Goal: Task Accomplishment & Management: Manage account settings

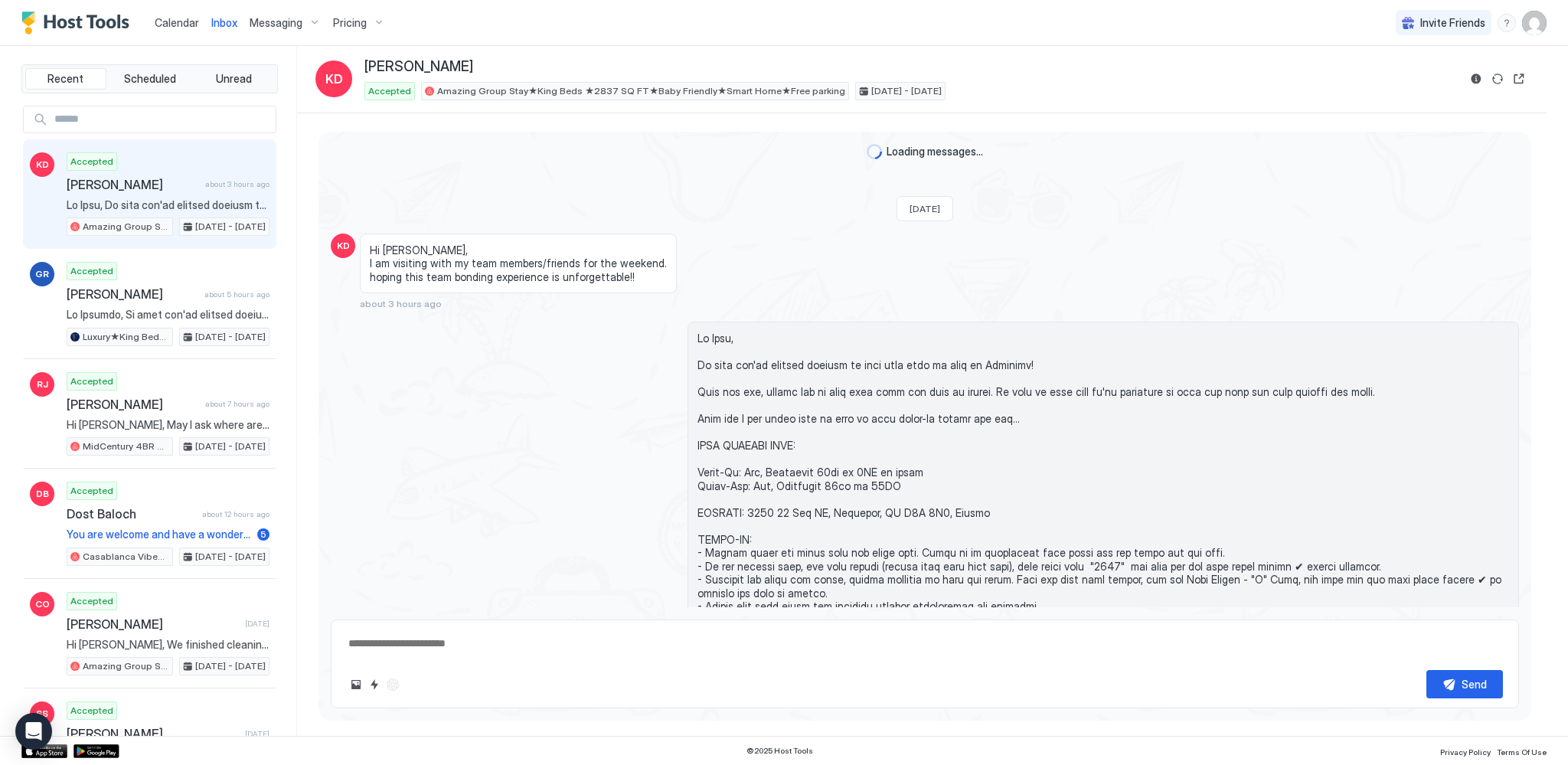
scroll to position [598, 0]
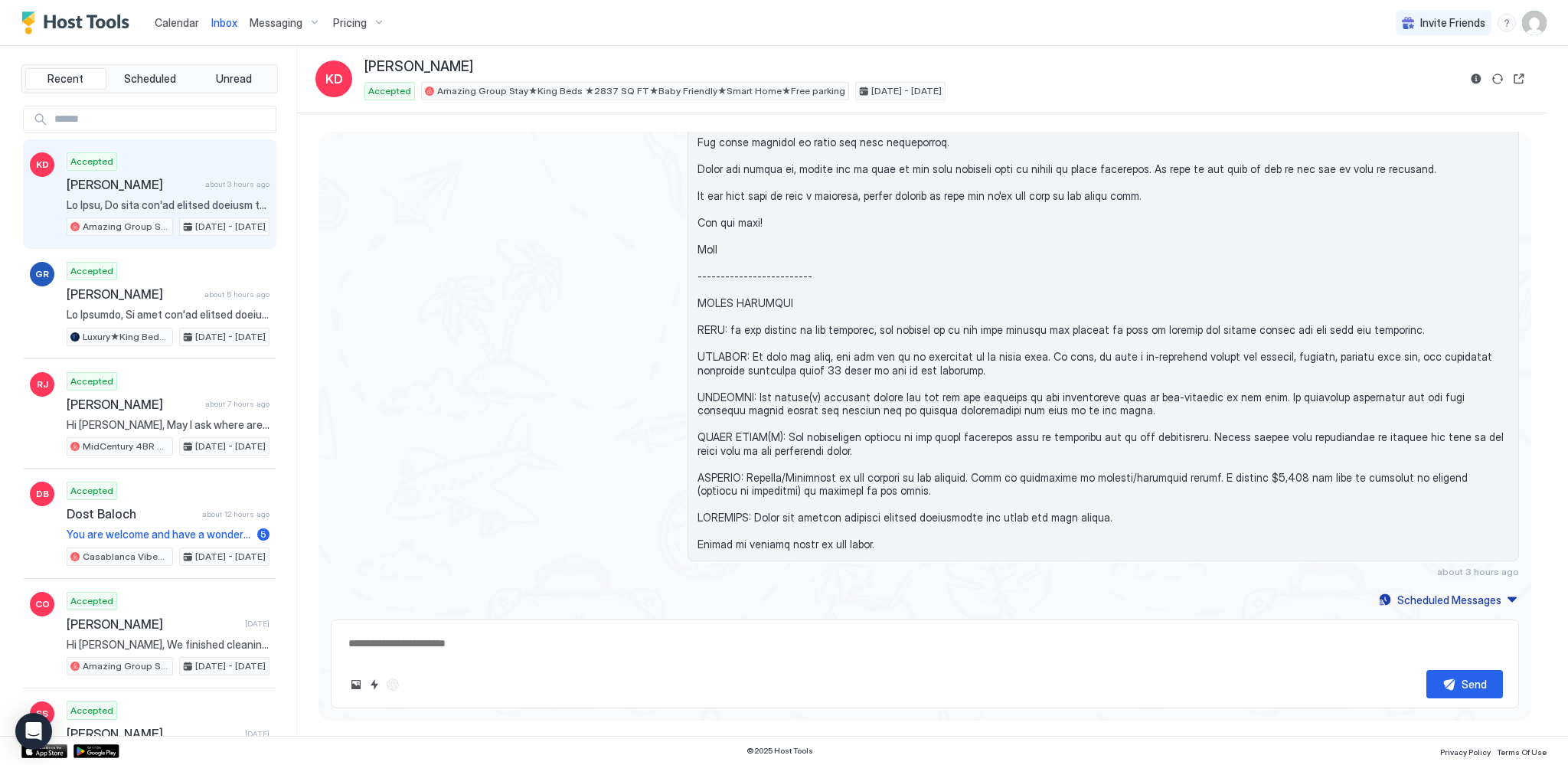
type textarea "*"
click at [294, 18] on span "Messaging" at bounding box center [276, 22] width 53 height 14
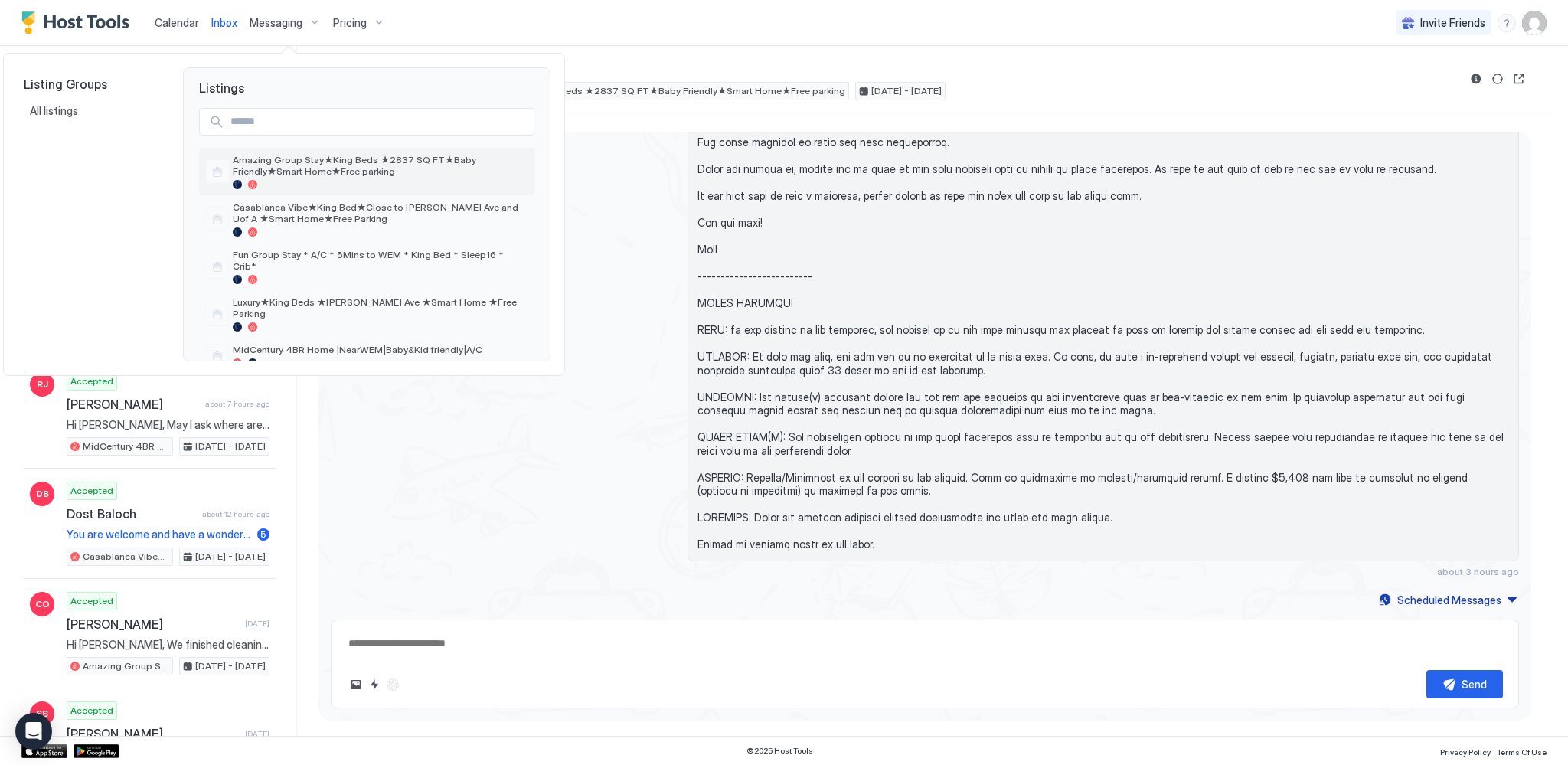
click at [341, 173] on span "Amazing Group Stay★King Beds ★2837 SQ FT★Baby Friendly★Smart Home★Free parking" at bounding box center [380, 166] width 295 height 23
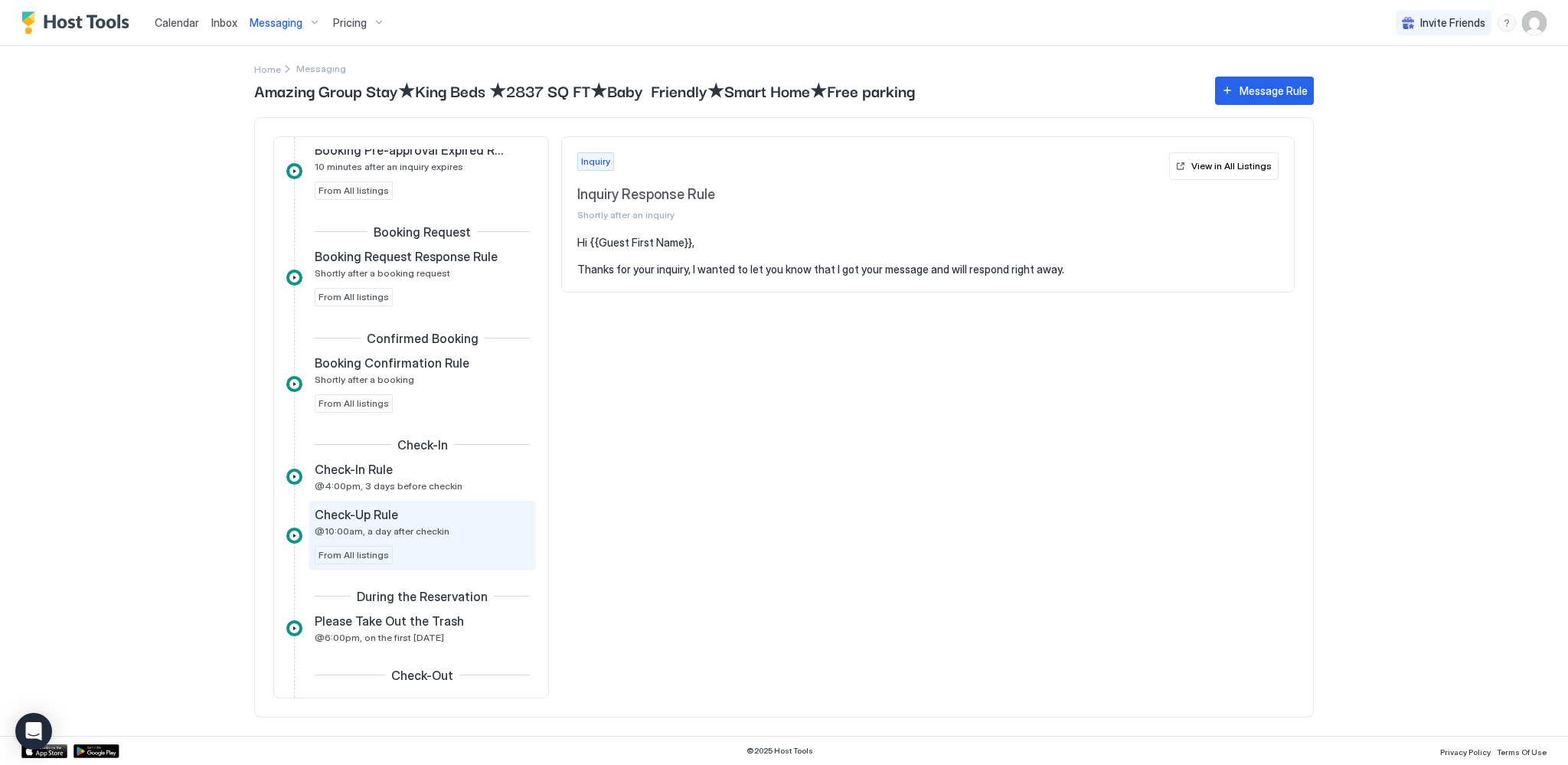
scroll to position [154, 0]
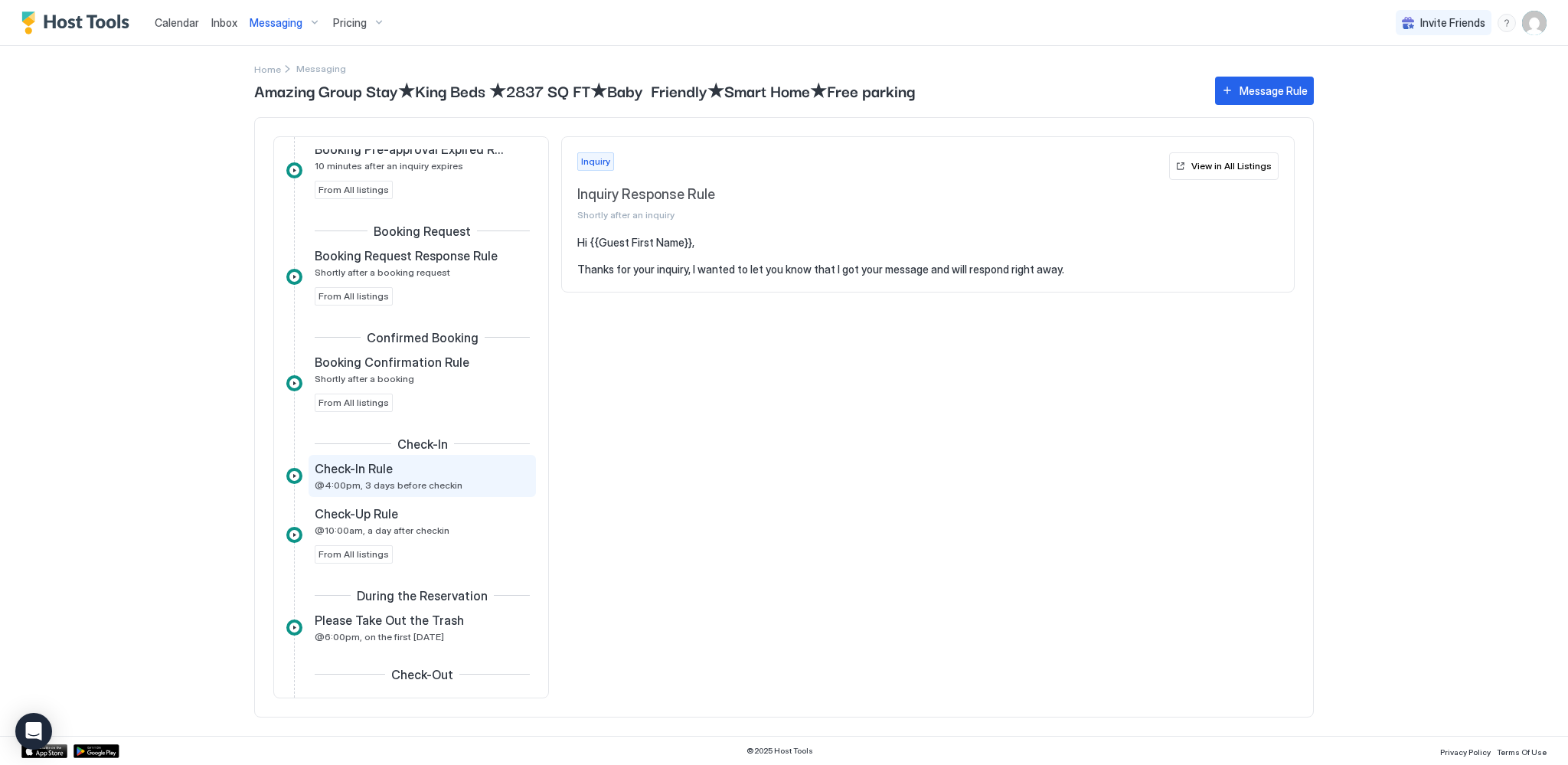
click at [410, 474] on div "Check-In Rule" at bounding box center [412, 469] width 194 height 16
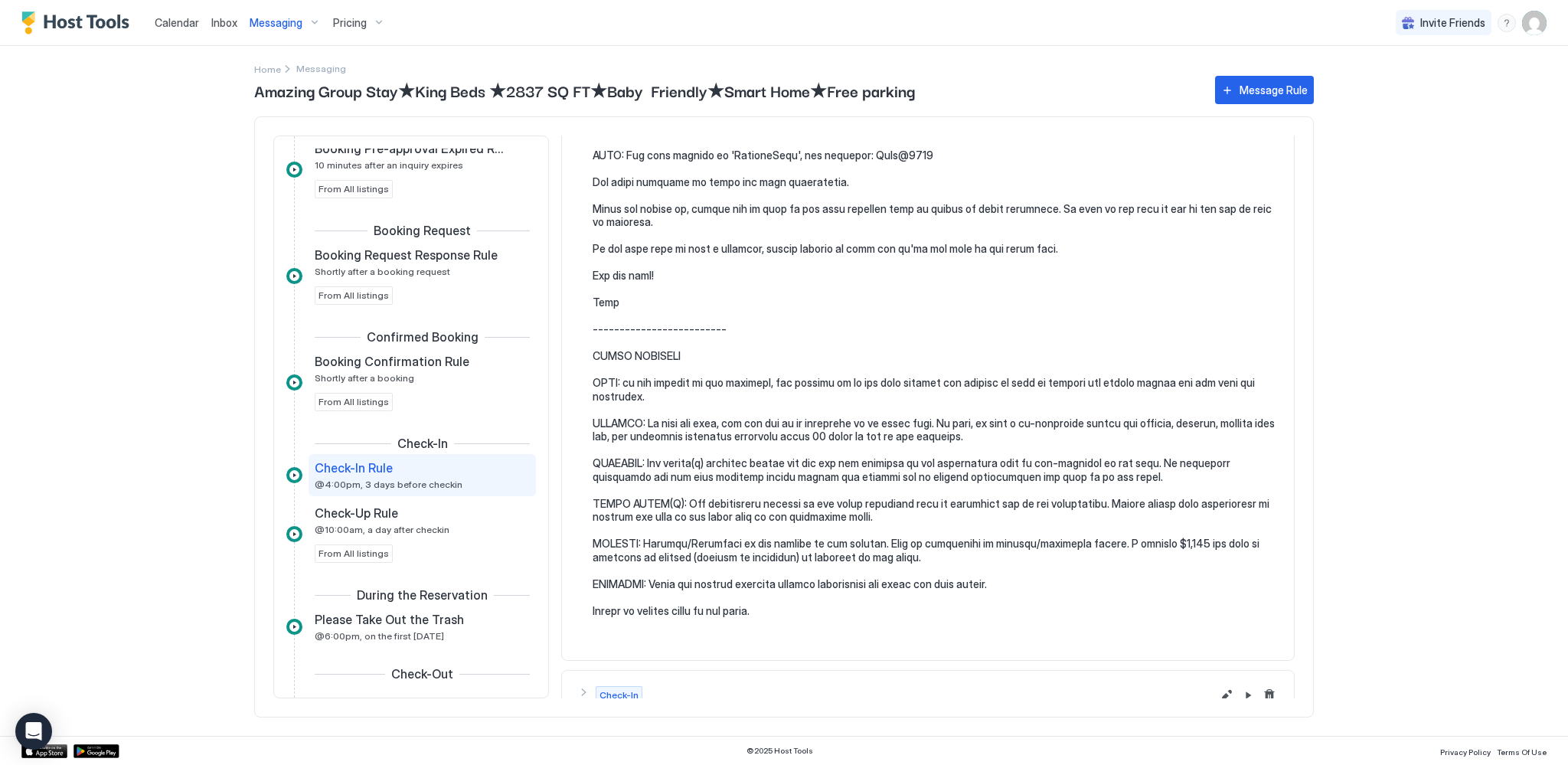
scroll to position [533, 0]
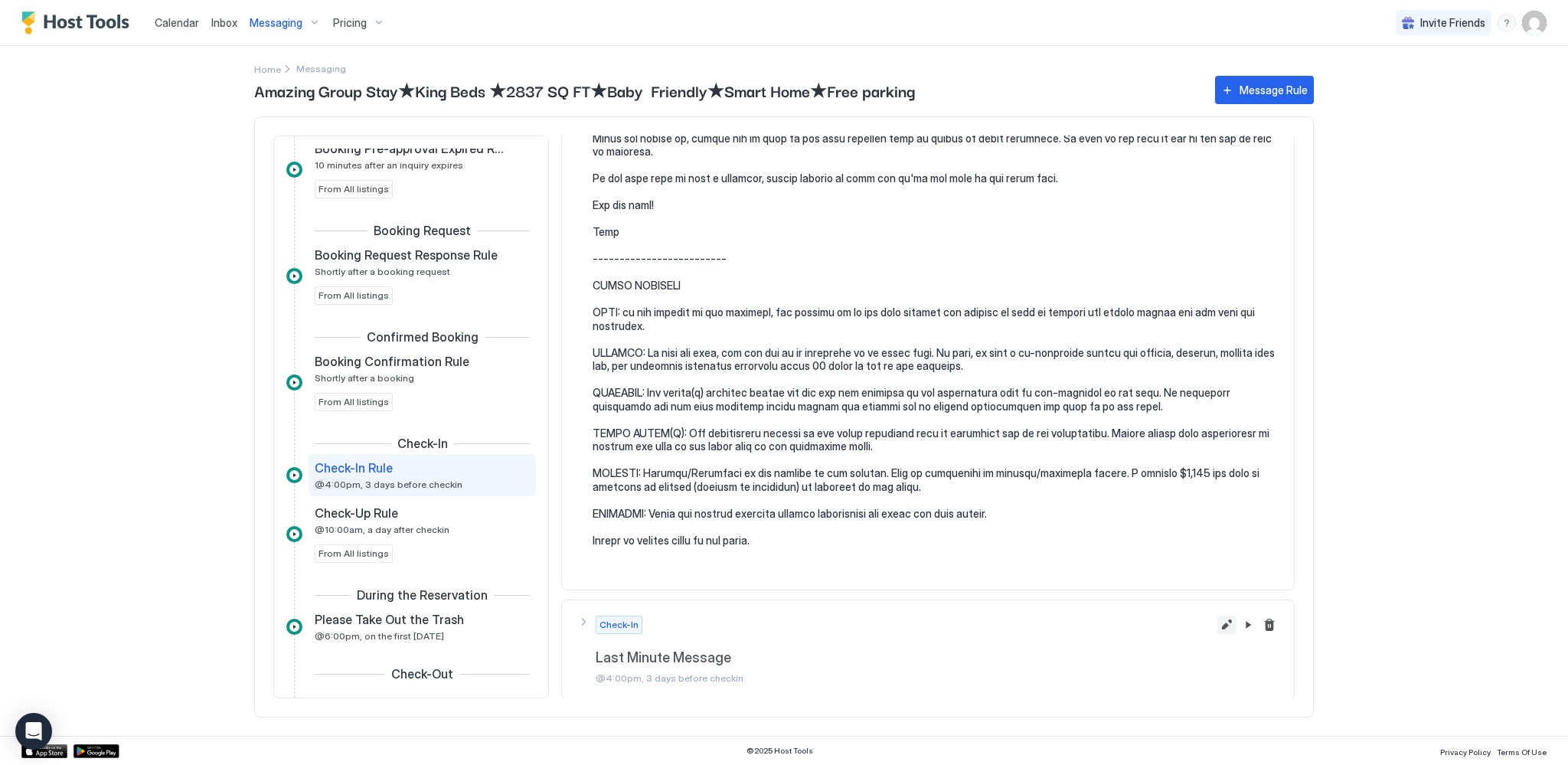
click at [1218, 624] on button "Edit message rule" at bounding box center [1227, 625] width 18 height 18
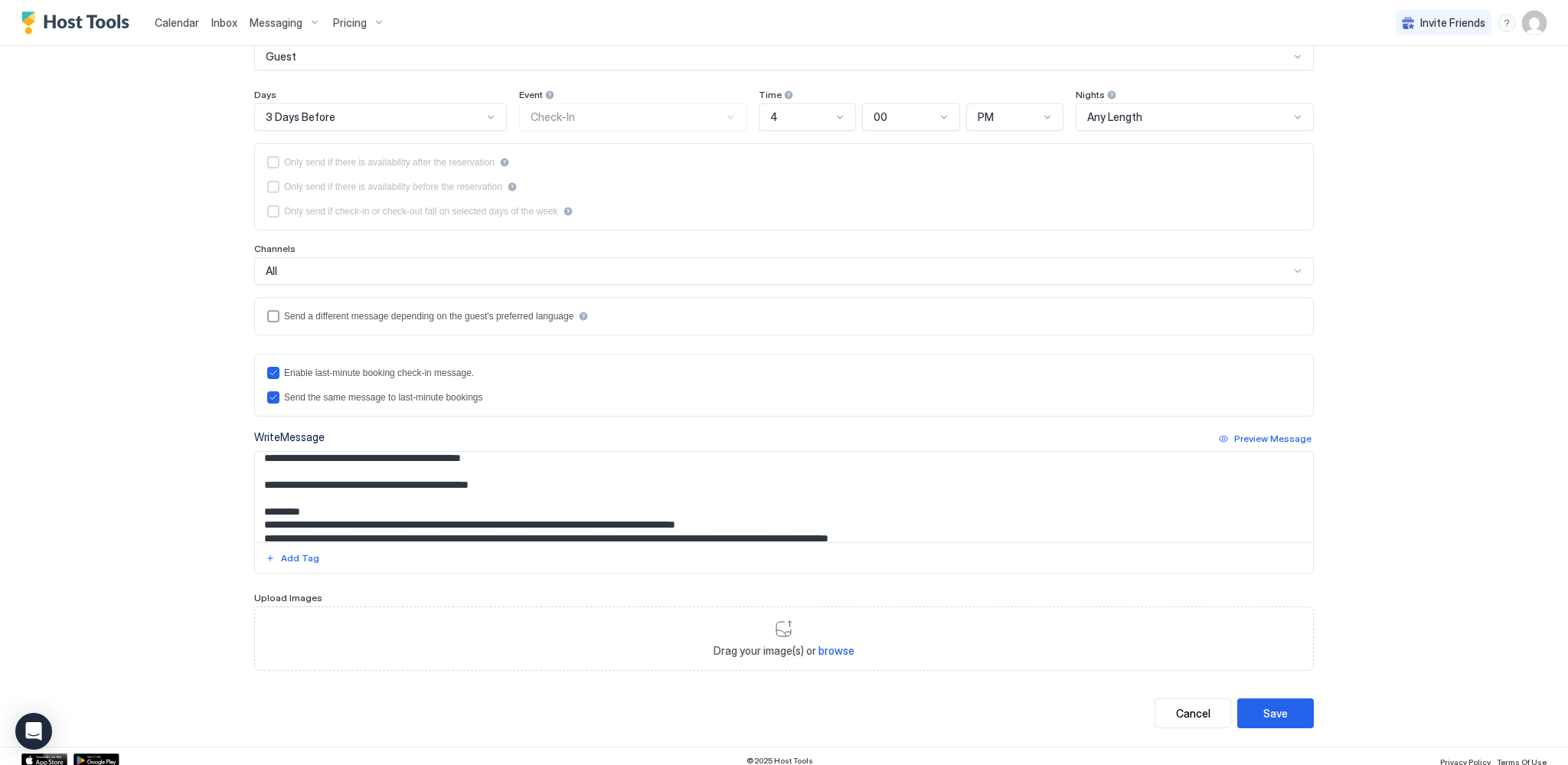
scroll to position [231, 0]
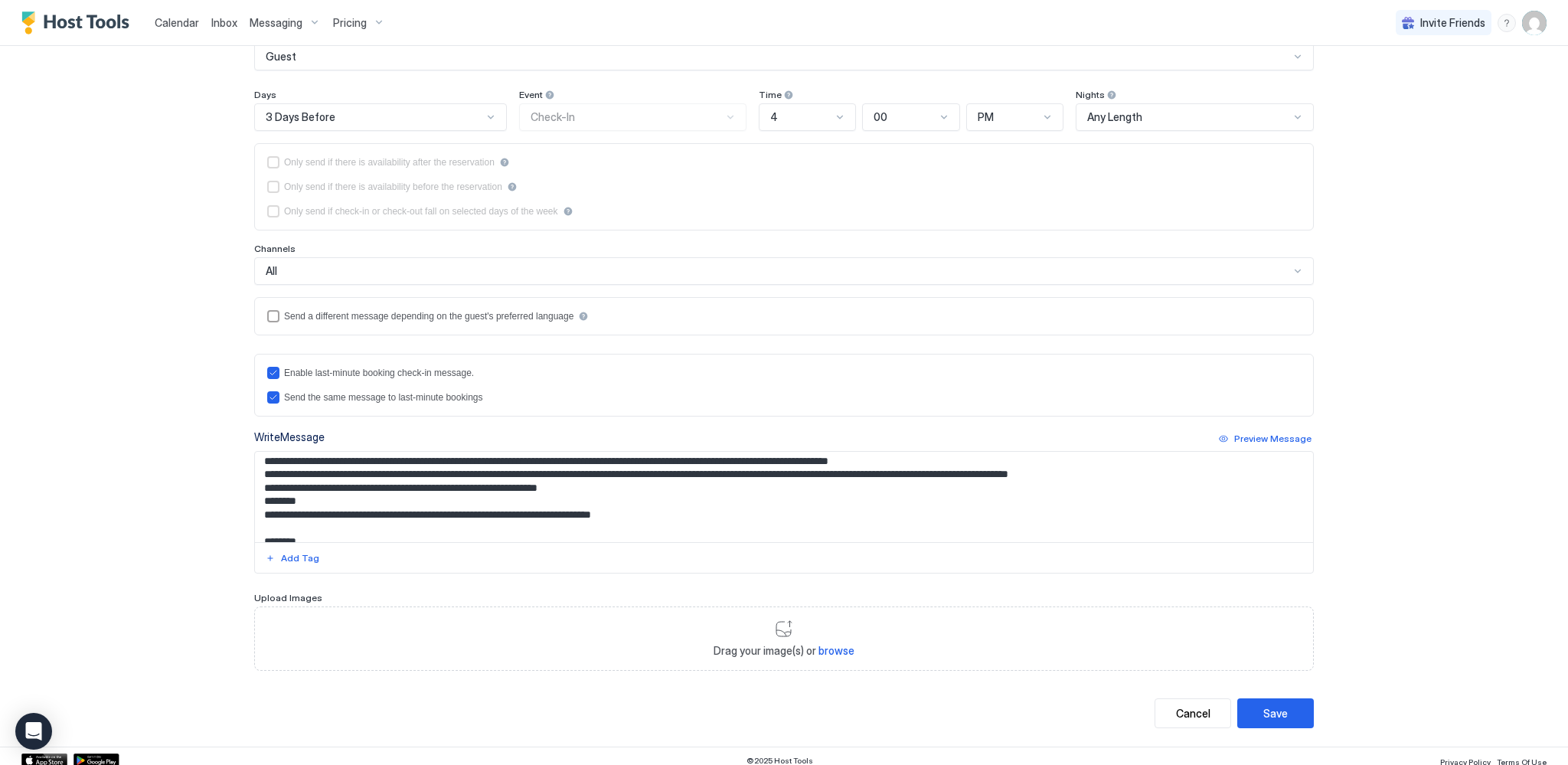
click at [671, 461] on textarea "Input Field" at bounding box center [784, 498] width 1058 height 91
type textarea "**********"
click at [1274, 706] on div "Save" at bounding box center [1276, 713] width 25 height 16
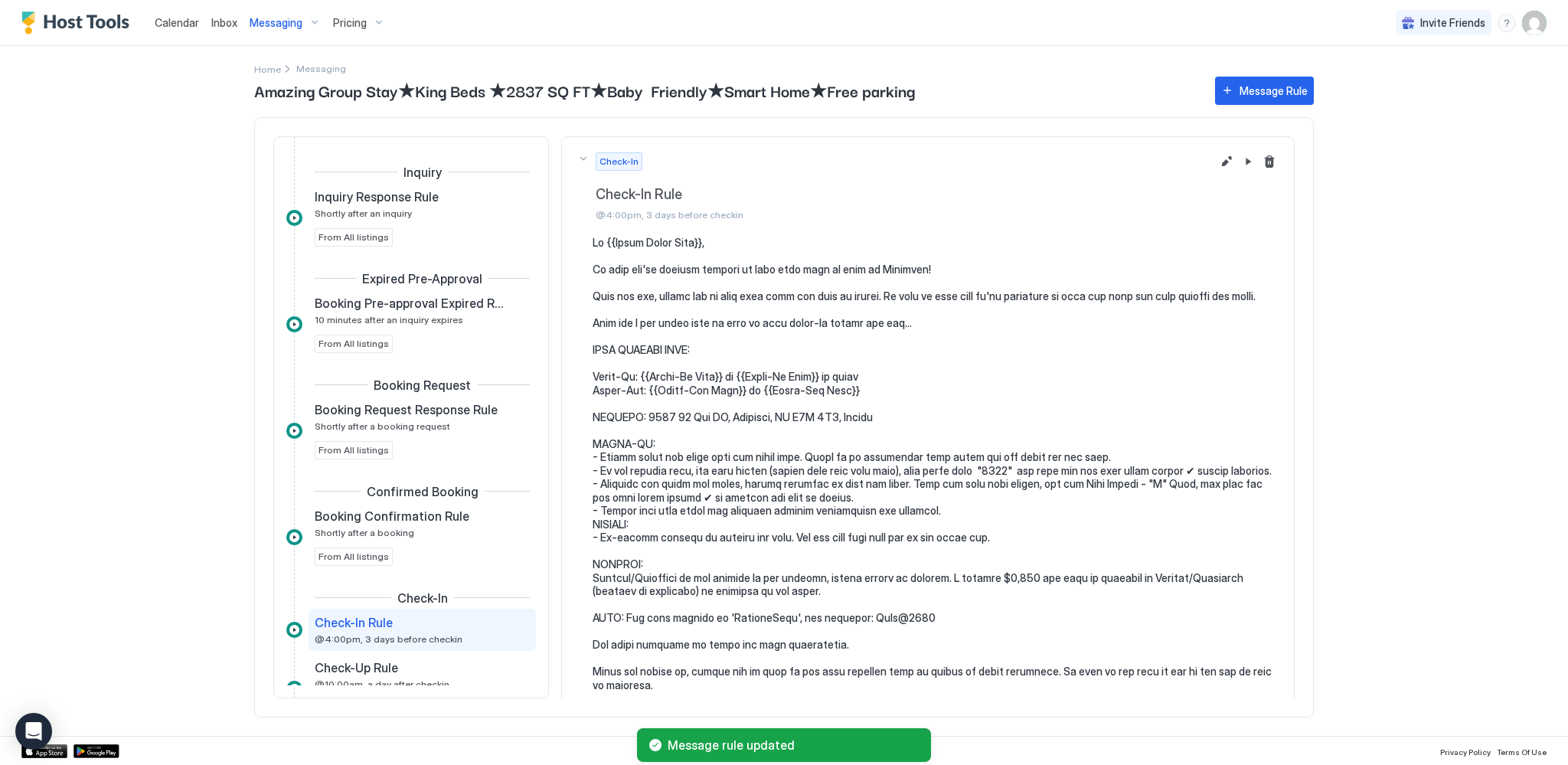
scroll to position [210, 0]
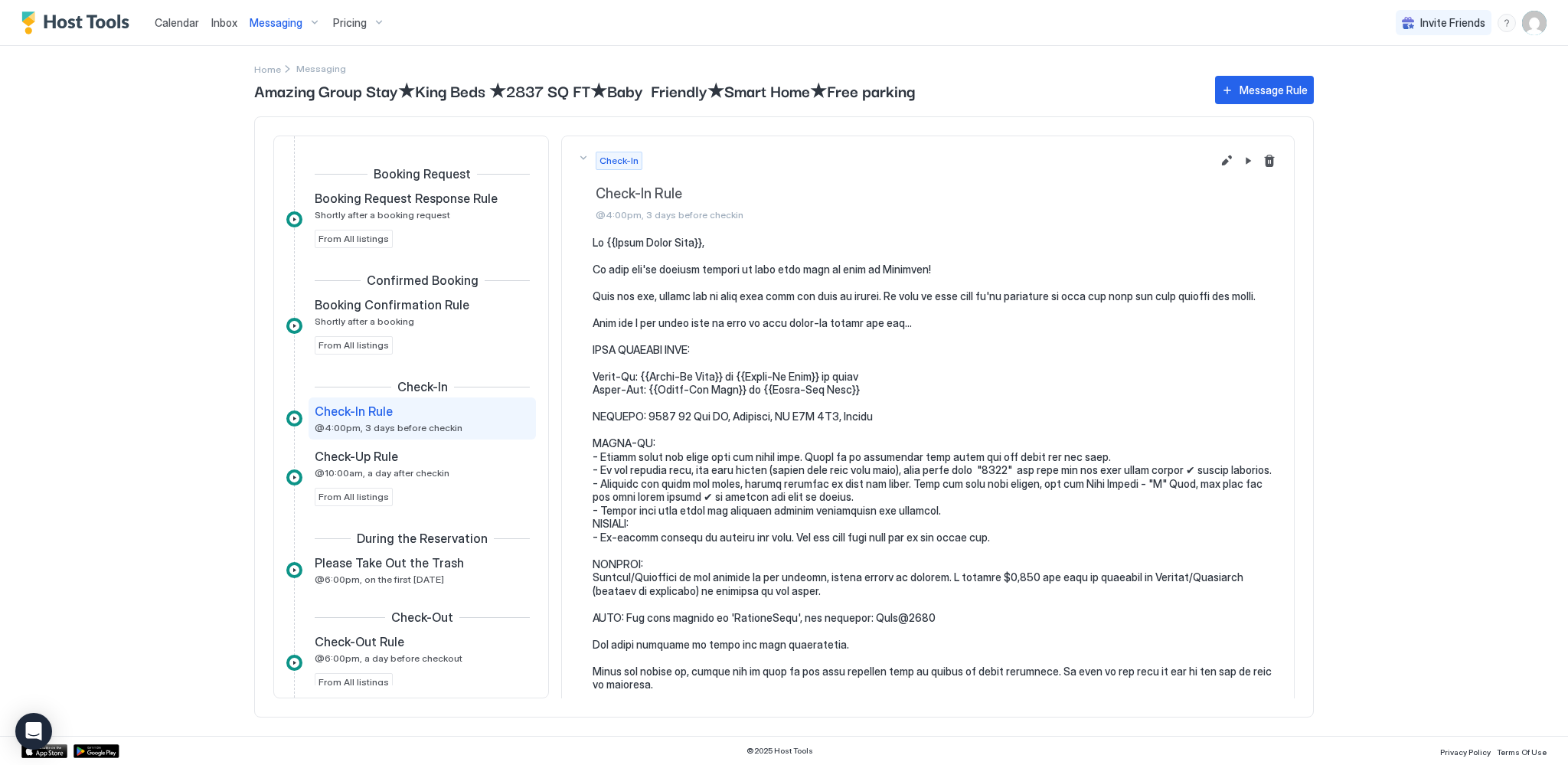
click at [228, 20] on span "Inbox" at bounding box center [224, 22] width 26 height 13
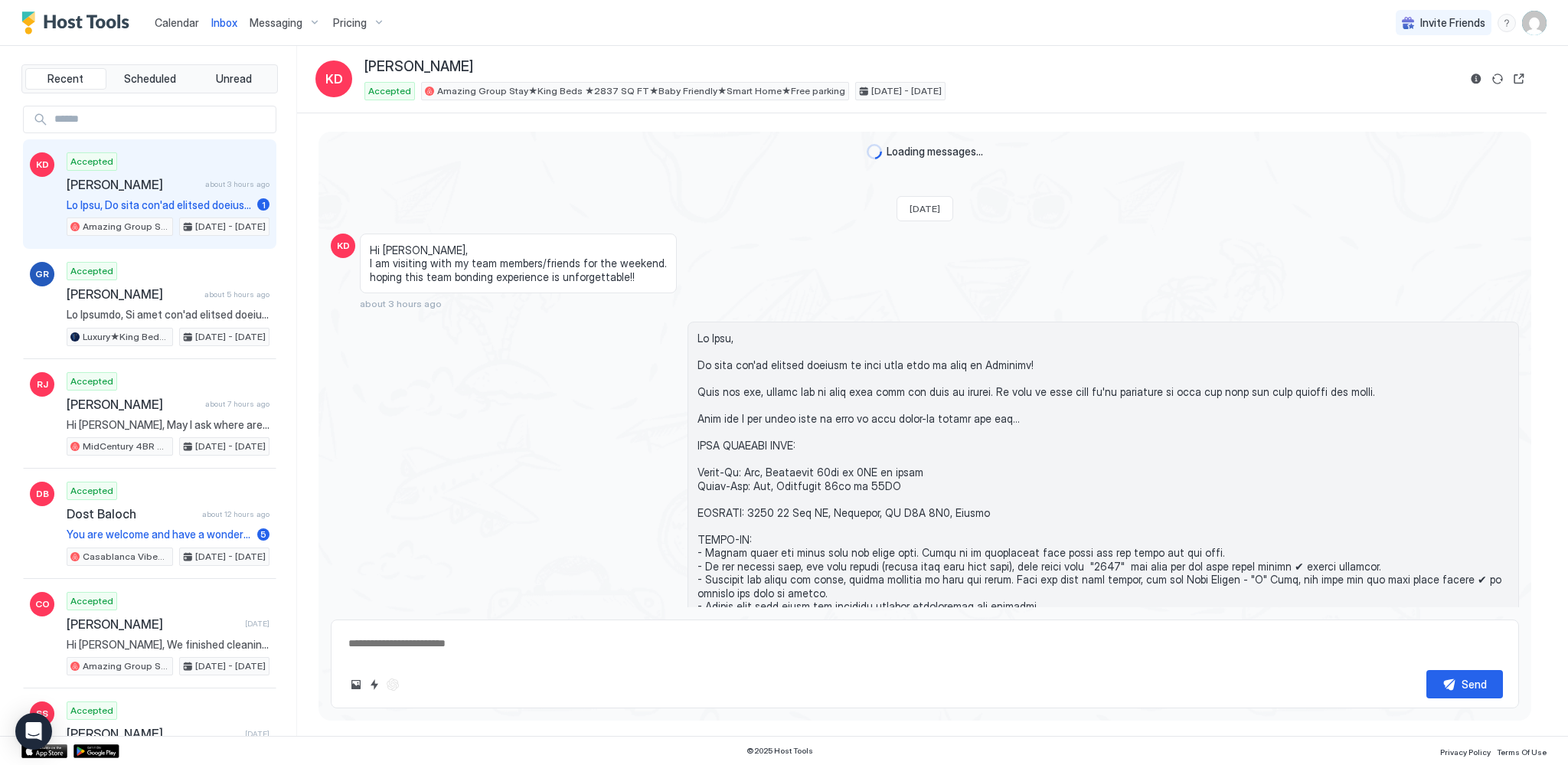
scroll to position [598, 0]
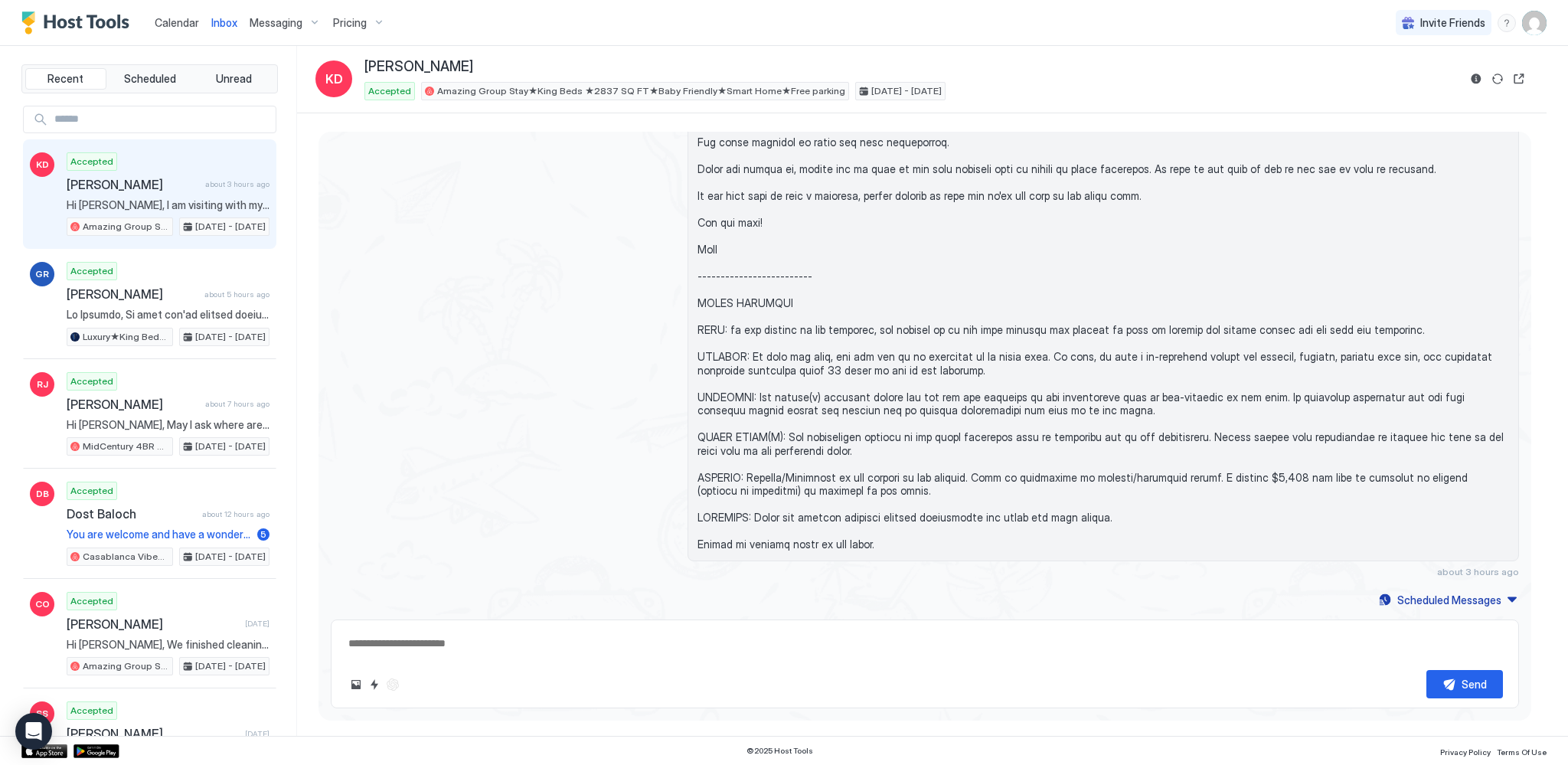
type textarea "*"
